Goal: Information Seeking & Learning: Find specific fact

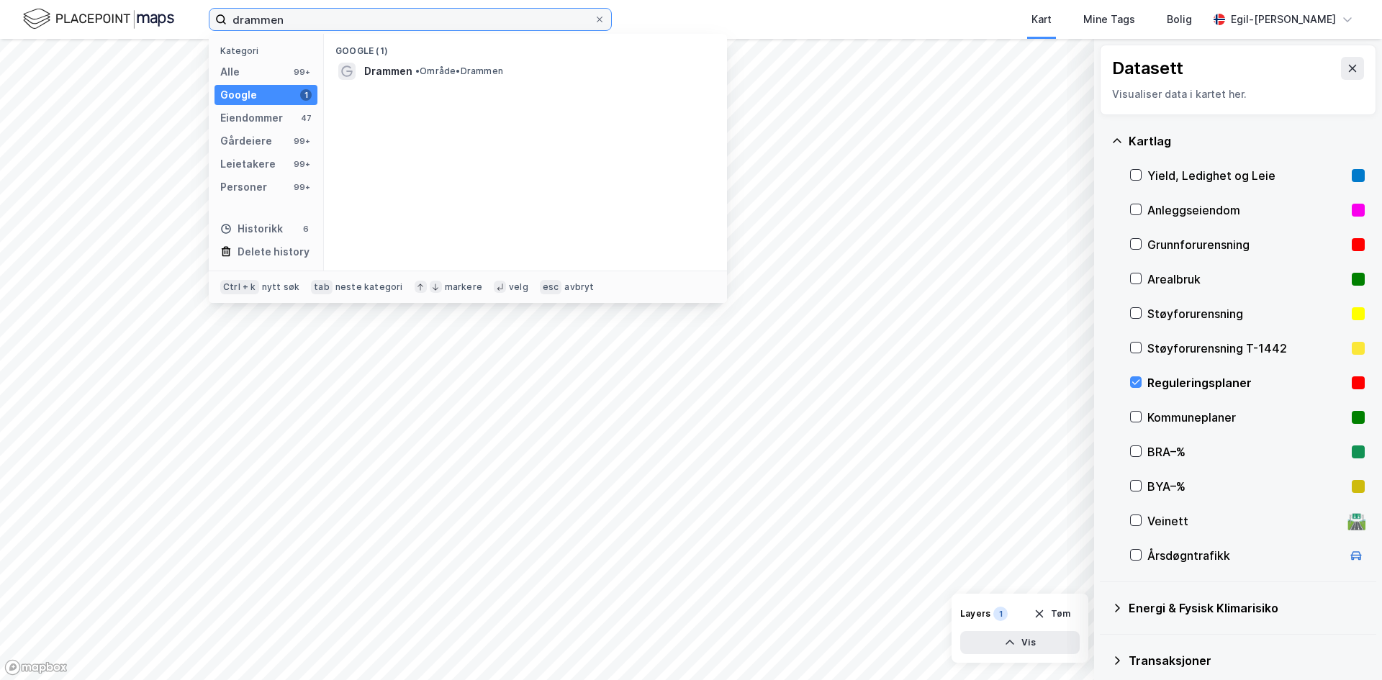
drag, startPoint x: 280, startPoint y: 21, endPoint x: 217, endPoint y: 20, distance: 62.6
click at [217, 20] on label "drammen" at bounding box center [410, 19] width 403 height 23
type input "skøyen"
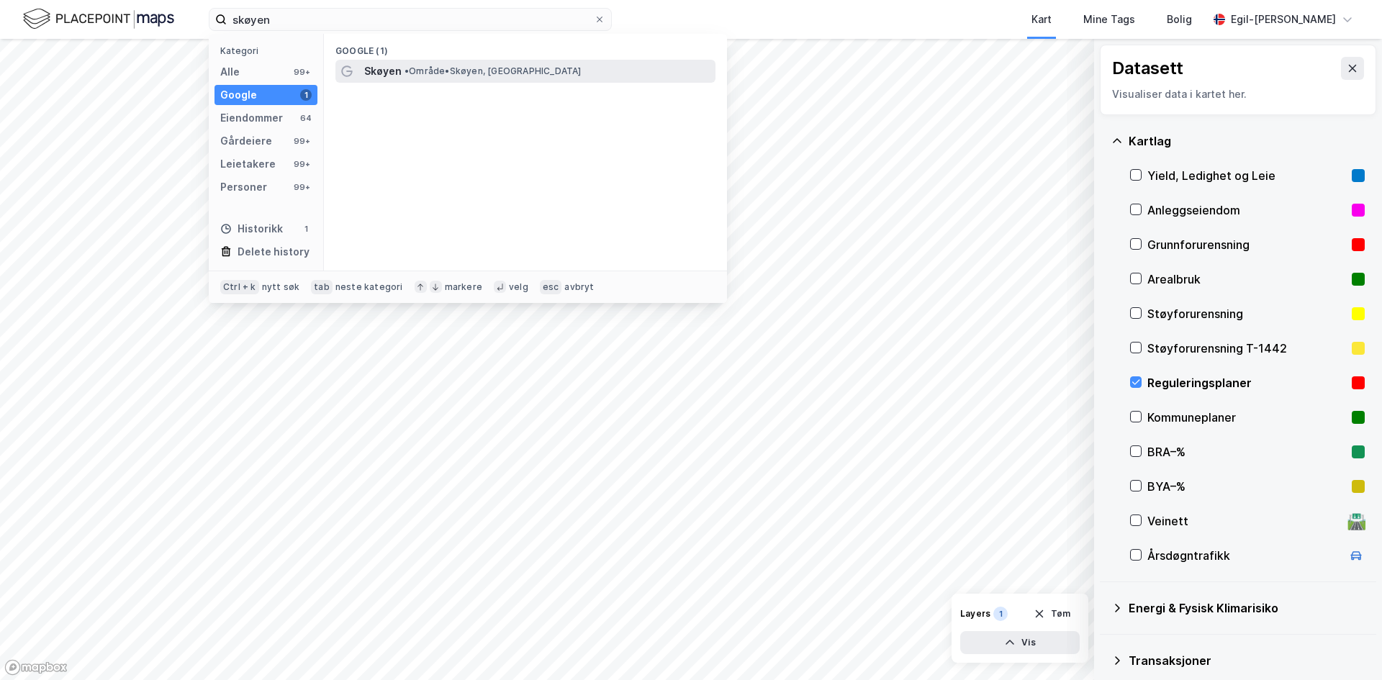
click at [416, 78] on div "Skøyen • Område • [GEOGRAPHIC_DATA], [GEOGRAPHIC_DATA]" at bounding box center [538, 71] width 348 height 17
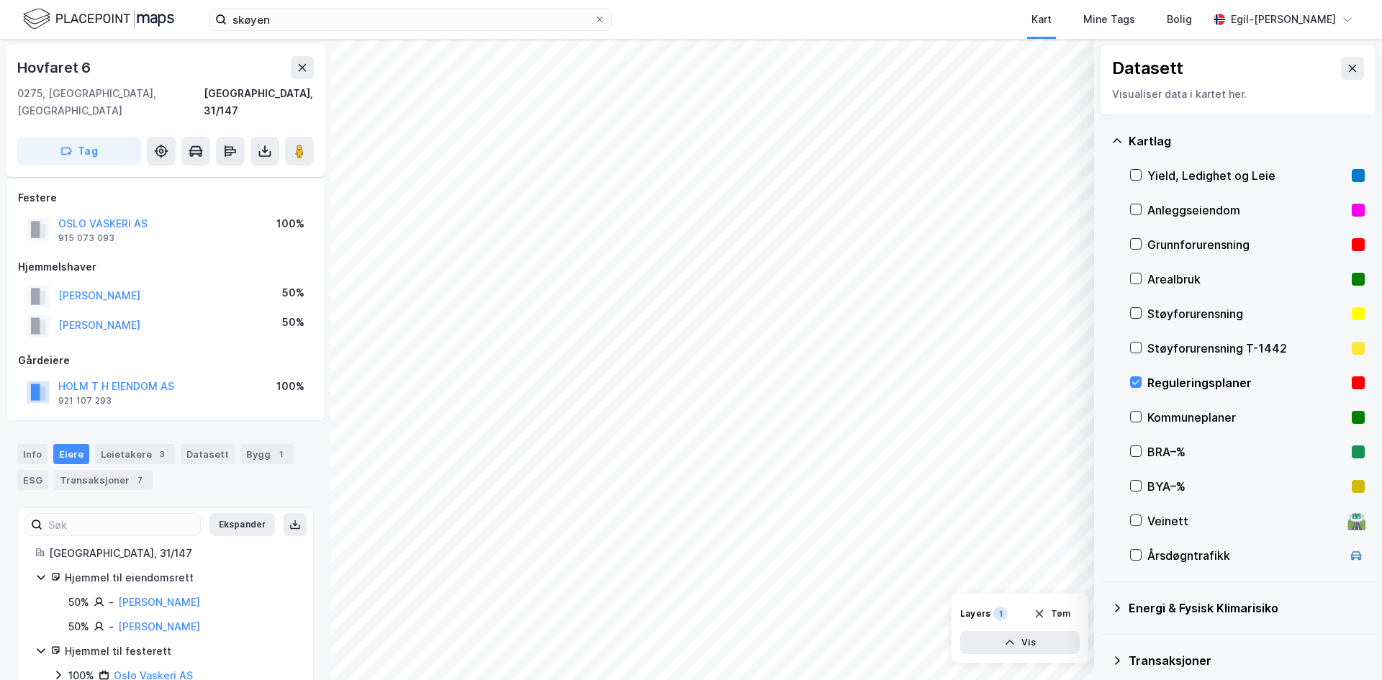
scroll to position [22, 0]
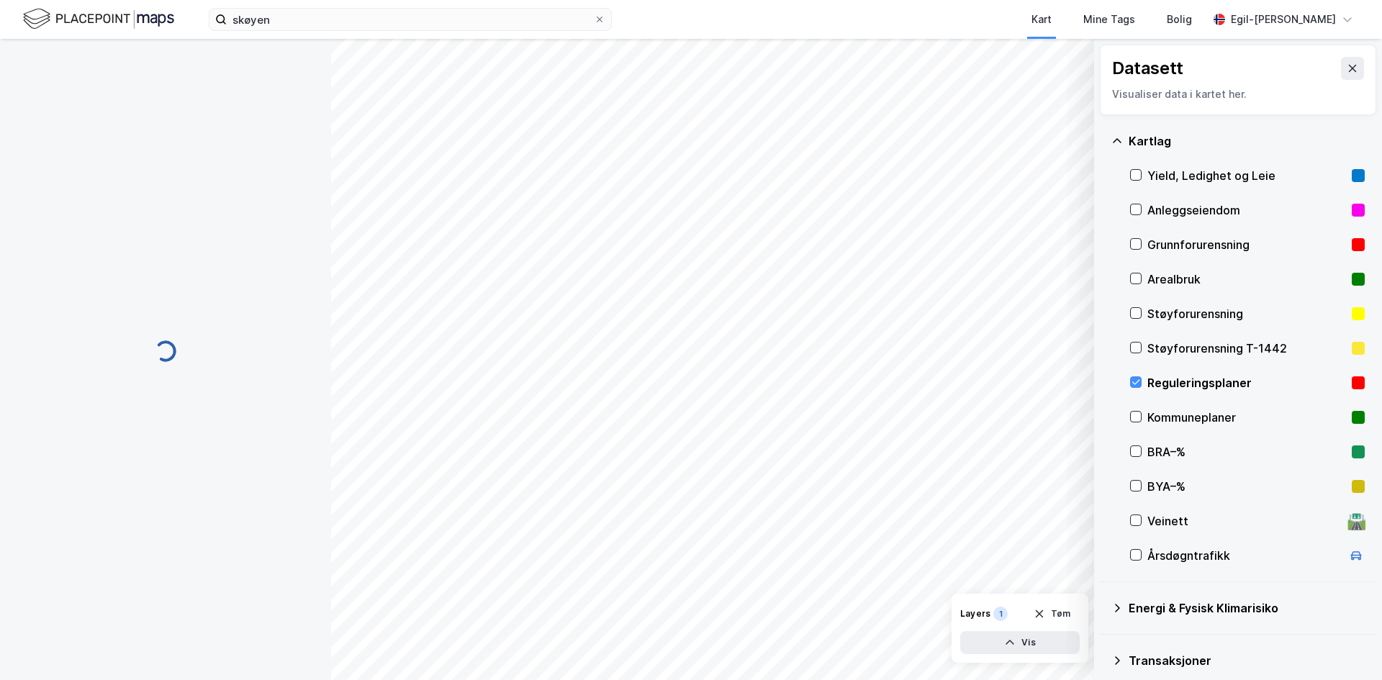
scroll to position [22, 0]
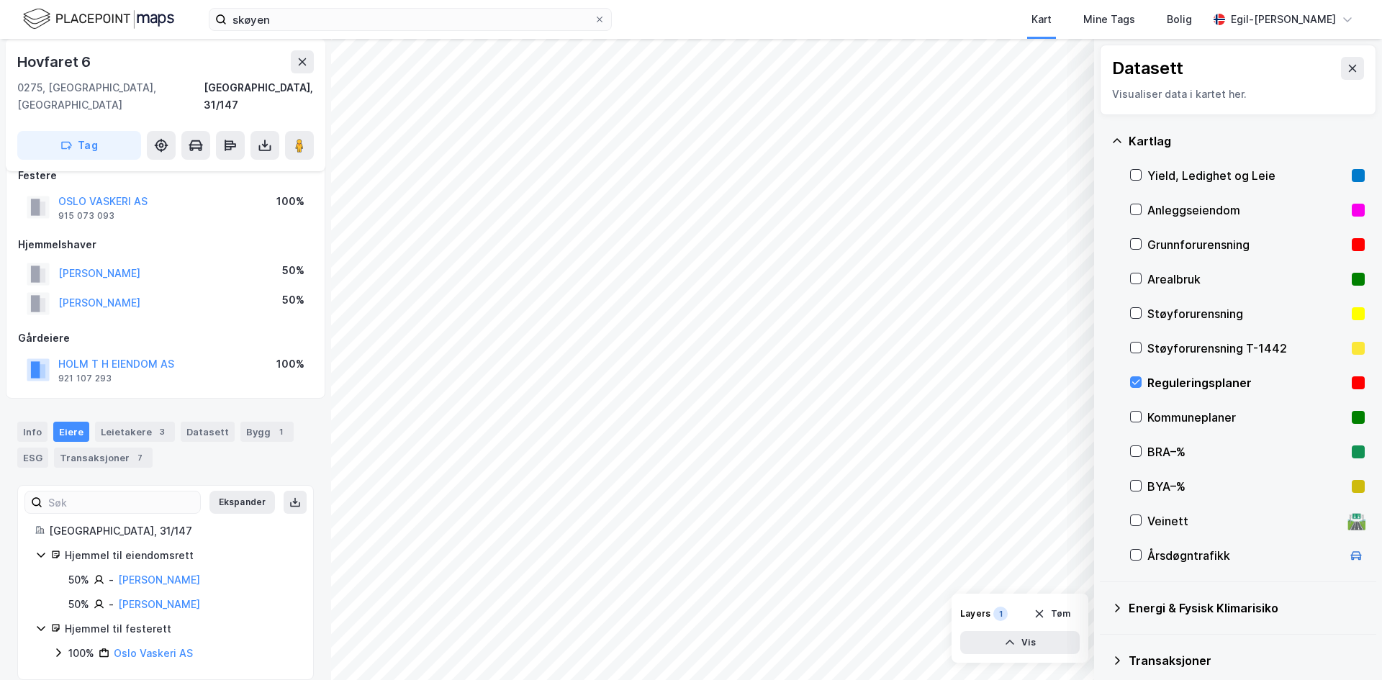
click at [61, 647] on icon at bounding box center [59, 653] width 12 height 12
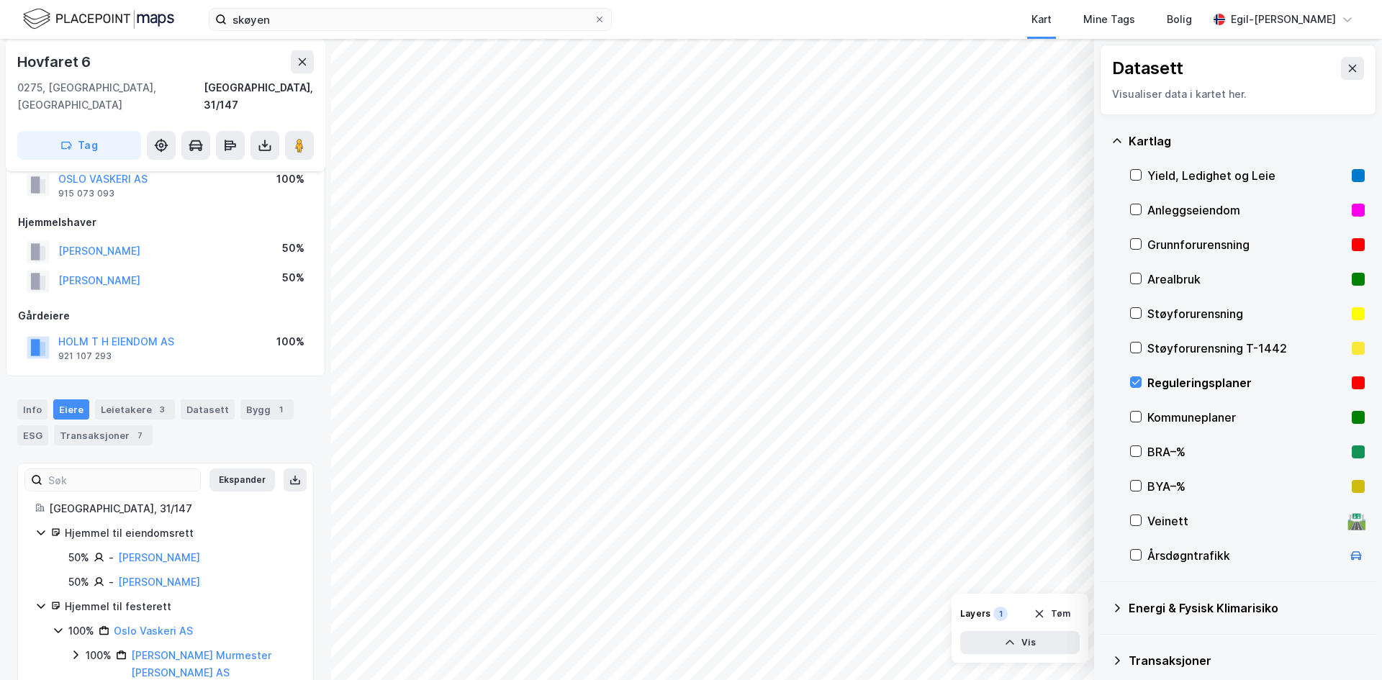
scroll to position [64, 0]
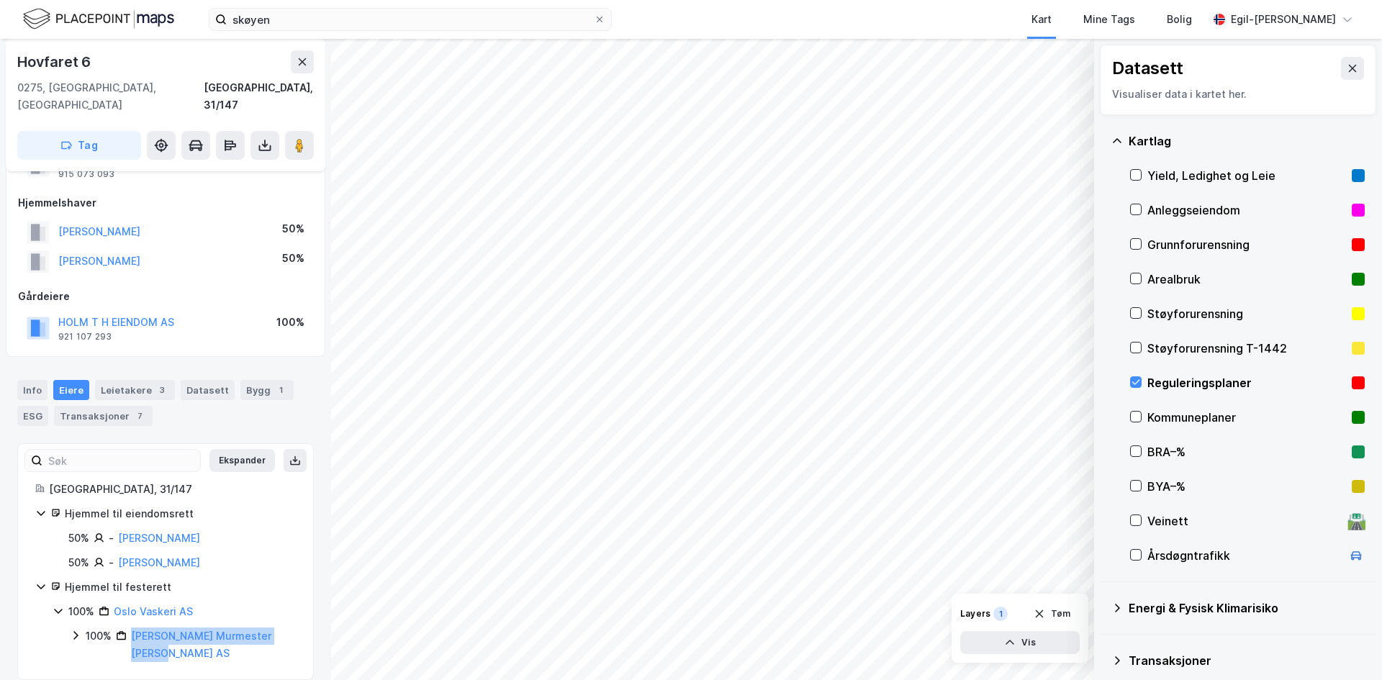
drag, startPoint x: 148, startPoint y: 635, endPoint x: 130, endPoint y: 623, distance: 21.8
click at [130, 628] on div "100% [PERSON_NAME] [PERSON_NAME] AS" at bounding box center [191, 645] width 210 height 35
copy link "[PERSON_NAME] Murmester [PERSON_NAME] AS"
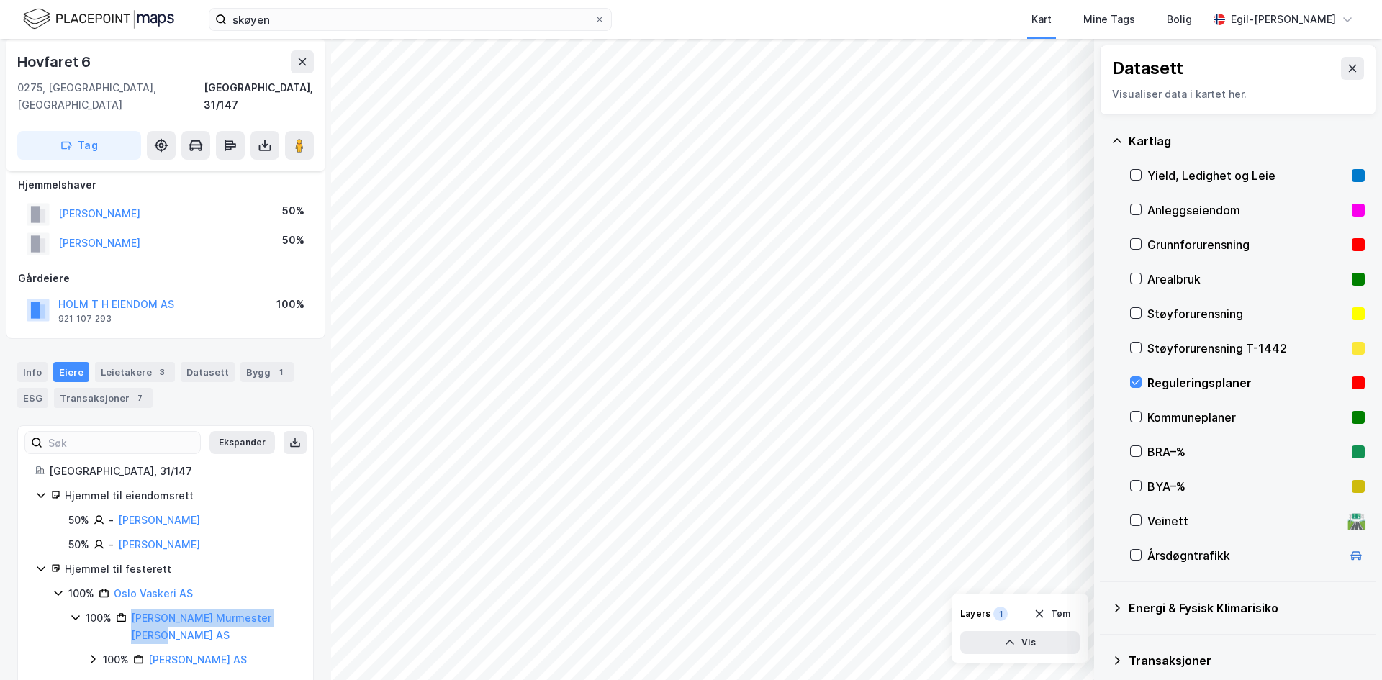
scroll to position [89, 0]
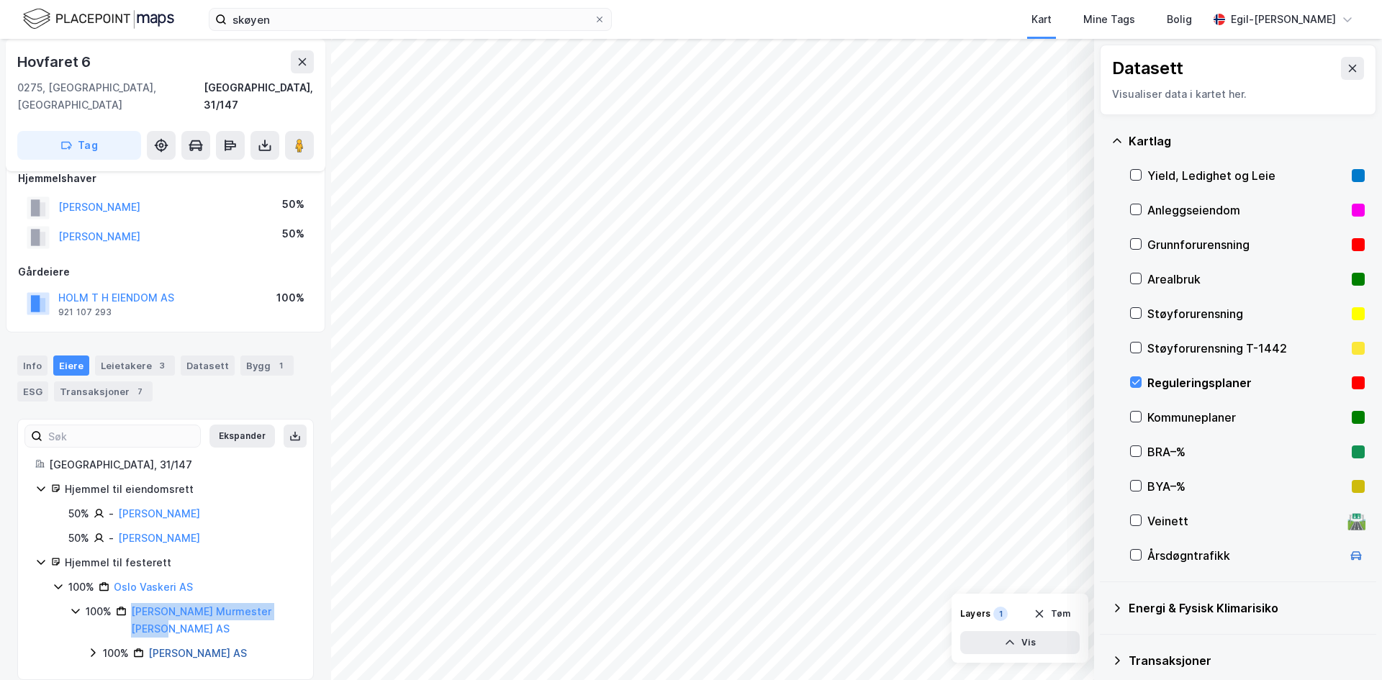
click at [194, 647] on link "[PERSON_NAME] AS" at bounding box center [197, 653] width 99 height 12
